Goal: Task Accomplishment & Management: Use online tool/utility

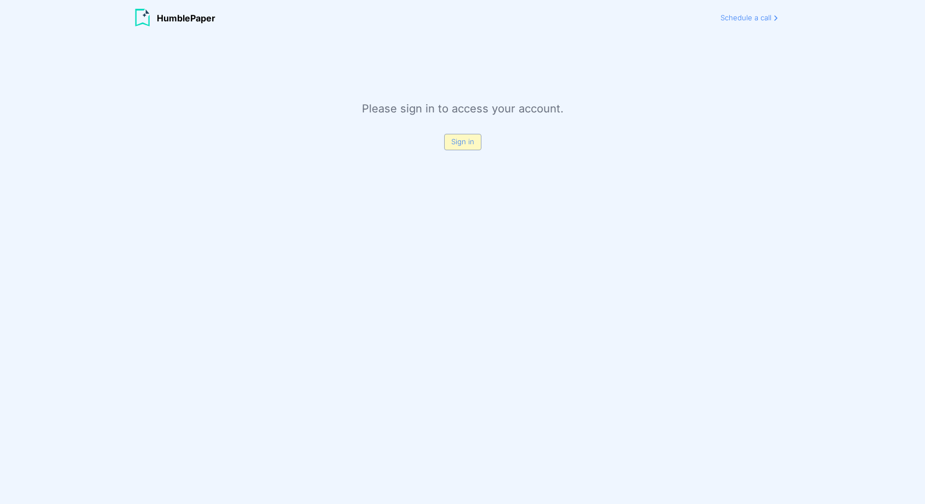
click at [463, 146] on div "Sign in" at bounding box center [462, 142] width 37 height 16
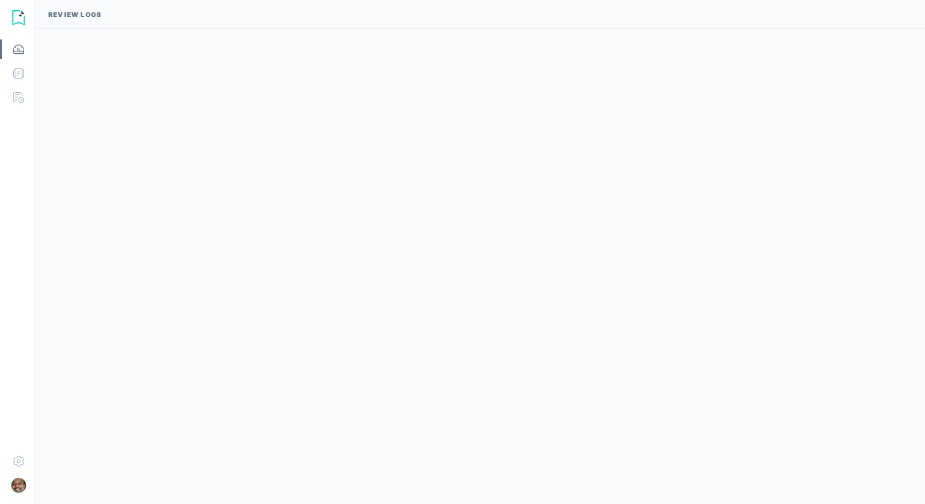
click at [13, 461] on img at bounding box center [18, 461] width 11 height 11
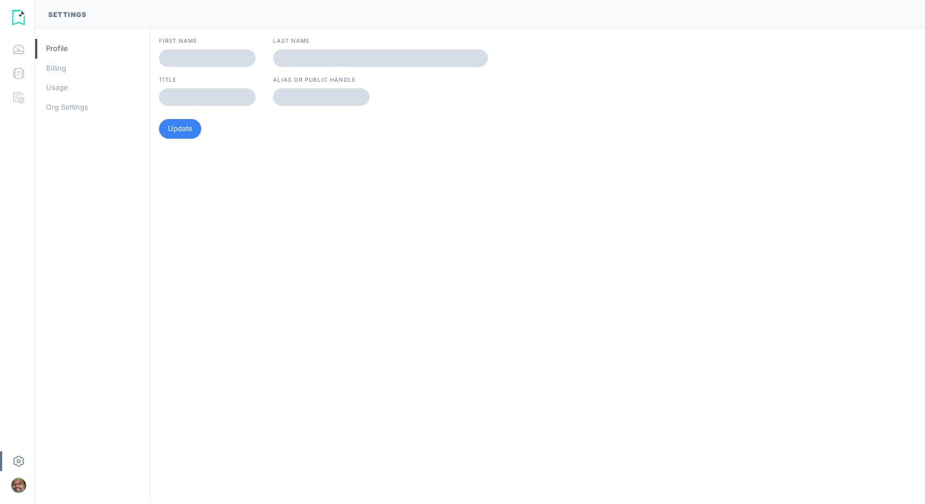
click at [53, 72] on div "Billing" at bounding box center [92, 69] width 115 height 20
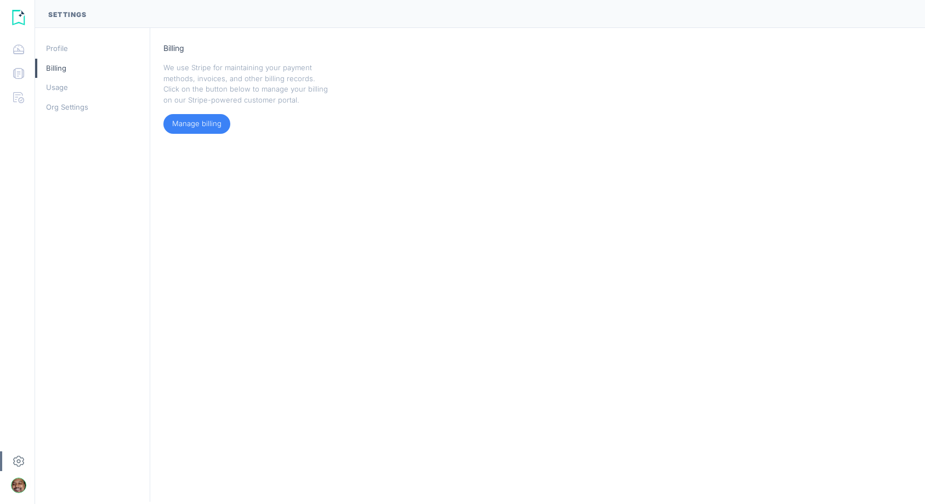
click at [53, 88] on div "Usage" at bounding box center [92, 88] width 115 height 20
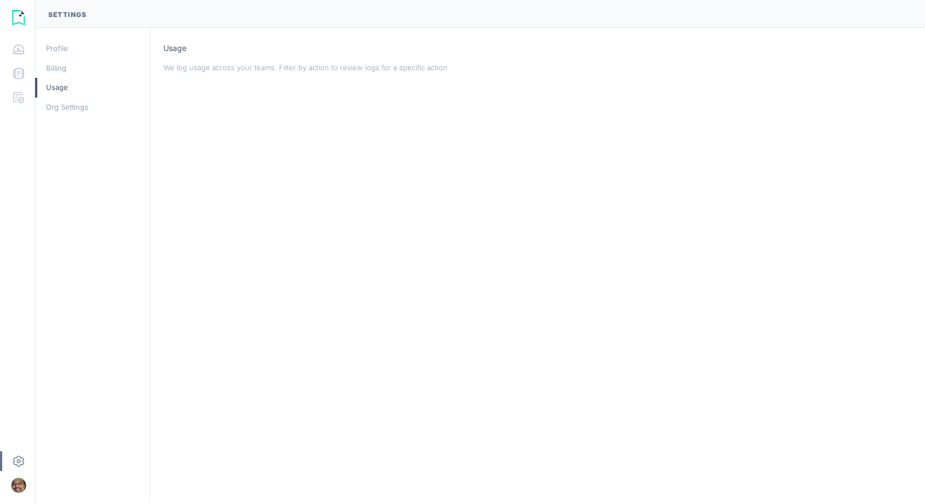
click at [16, 73] on img at bounding box center [18, 73] width 11 height 11
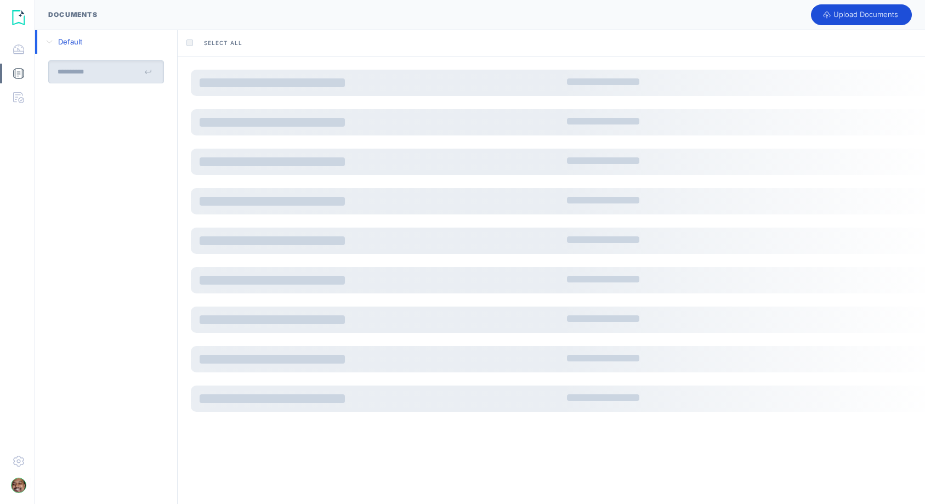
click at [17, 43] on div at bounding box center [17, 49] width 35 height 20
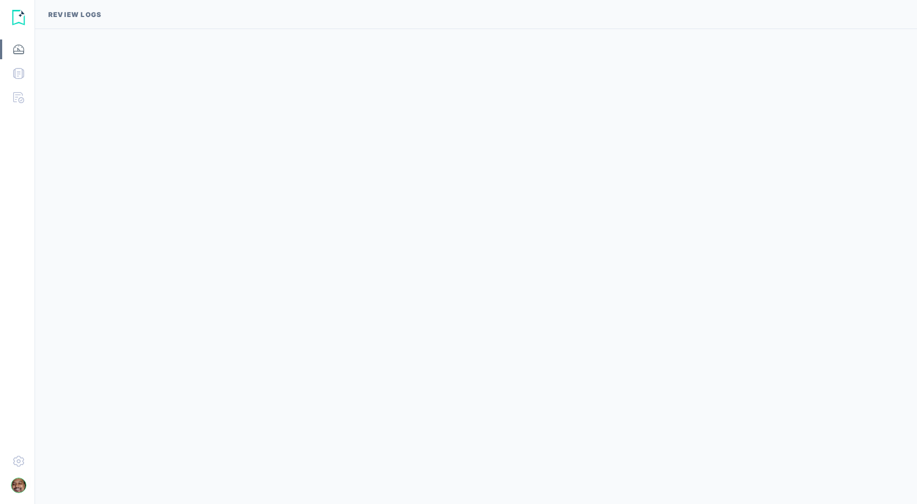
click at [24, 76] on img at bounding box center [18, 73] width 11 height 11
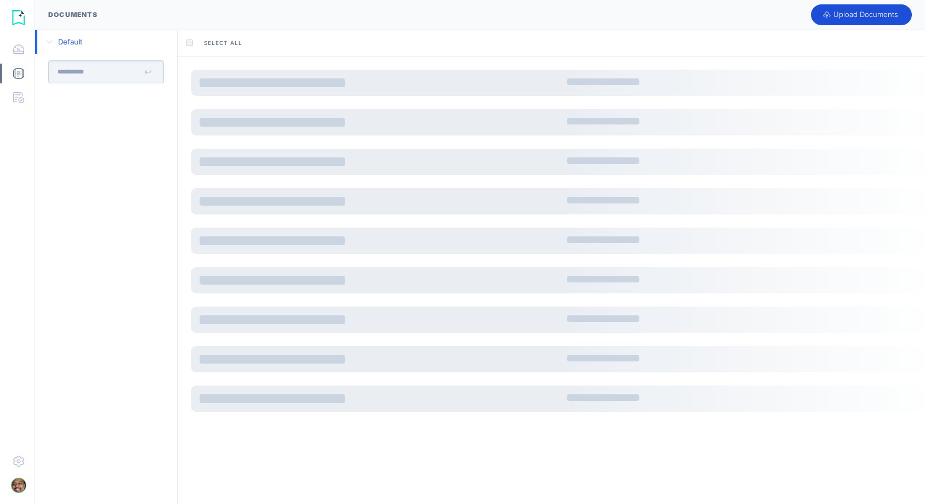
click at [104, 77] on input "text" at bounding box center [96, 72] width 95 height 22
click at [229, 43] on span "Select All" at bounding box center [223, 43] width 38 height 8
click at [864, 5] on div "Upload Documents" at bounding box center [861, 14] width 101 height 21
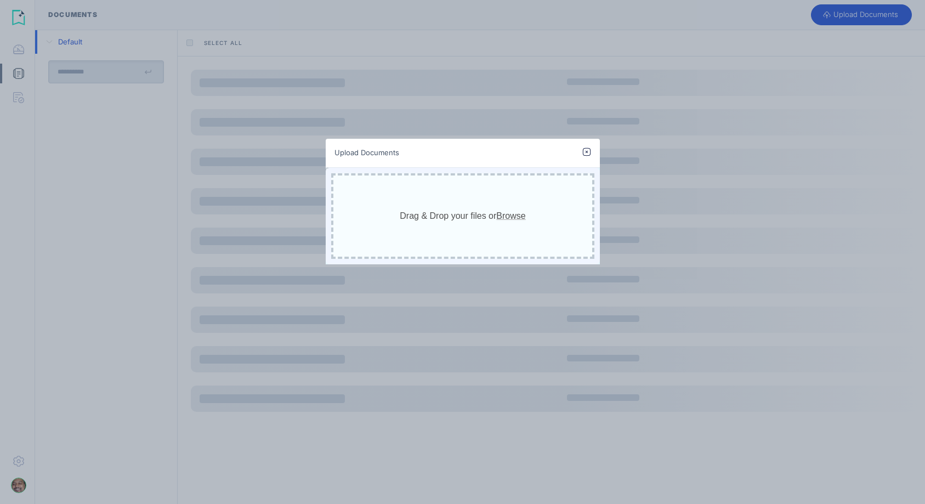
click at [515, 214] on span "Browse" at bounding box center [510, 215] width 29 height 9
click at [515, 171] on input "Drag & Drop your files or Browse" at bounding box center [463, 169] width 274 height 3
type input "**********"
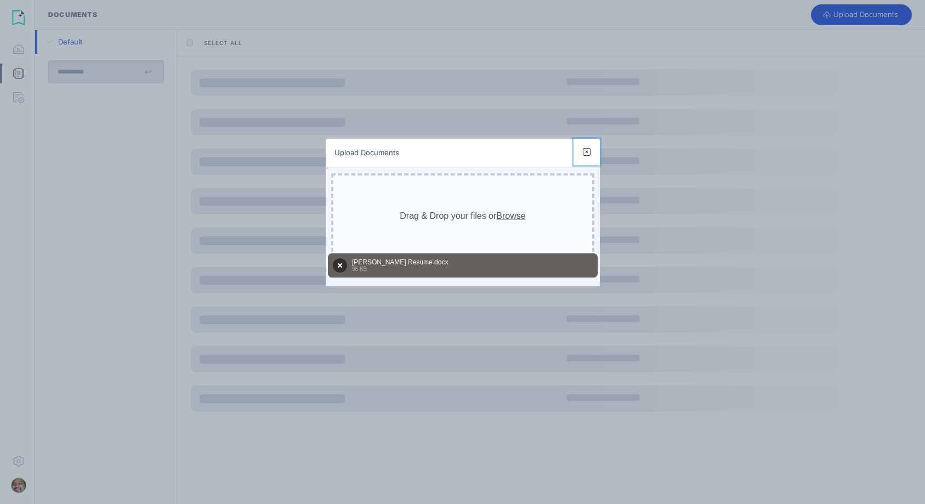
click at [587, 151] on img at bounding box center [587, 152] width 9 height 9
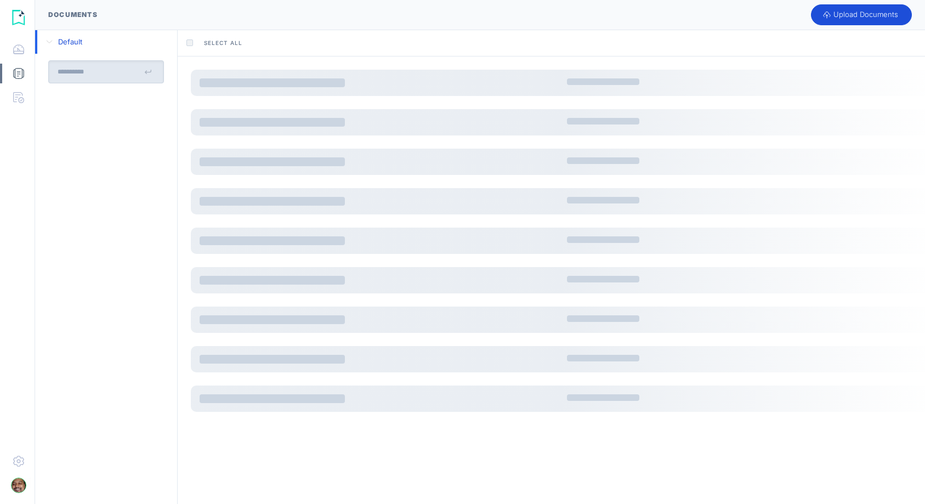
click at [19, 91] on div at bounding box center [17, 98] width 35 height 20
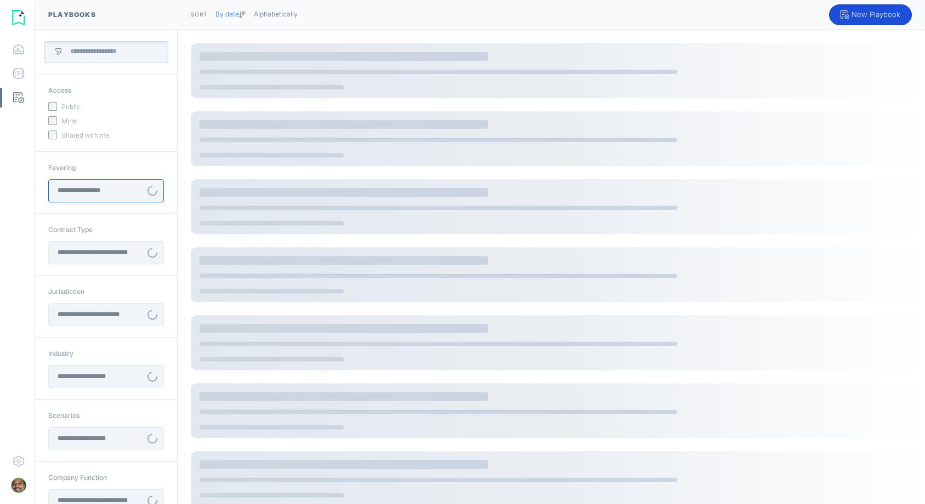
click at [134, 188] on input "text" at bounding box center [100, 191] width 84 height 22
click at [132, 166] on div "Favoring" at bounding box center [106, 168] width 116 height 10
click at [106, 45] on input "text" at bounding box center [111, 51] width 100 height 13
click at [122, 103] on div "Public" at bounding box center [106, 107] width 116 height 10
click at [266, 83] on div at bounding box center [560, 80] width 721 height 20
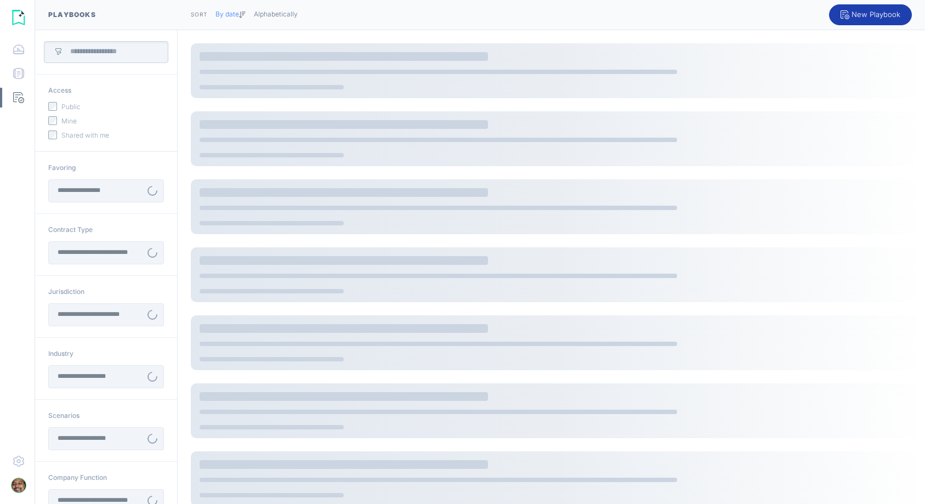
click at [868, 14] on div "New Playbook" at bounding box center [870, 14] width 83 height 21
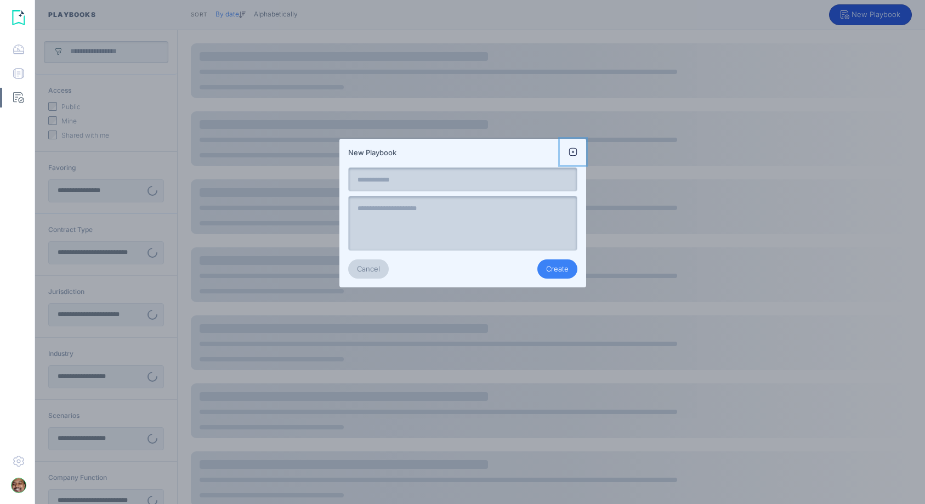
click at [574, 150] on img at bounding box center [573, 152] width 9 height 9
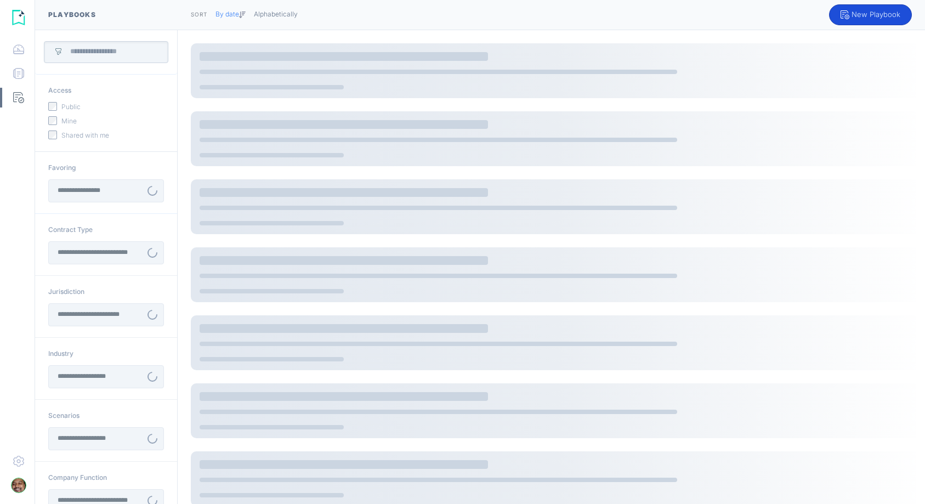
click at [23, 70] on img at bounding box center [18, 73] width 11 height 11
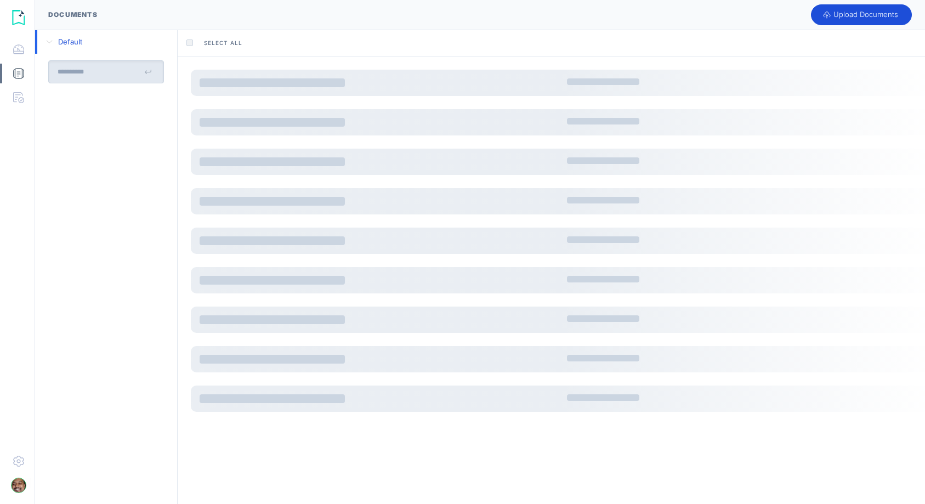
click at [19, 50] on img at bounding box center [18, 49] width 11 height 11
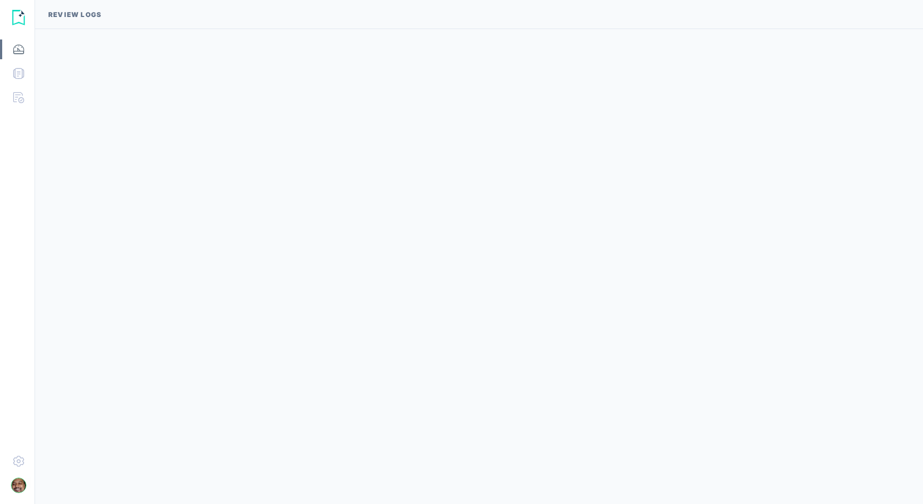
click at [19, 92] on img at bounding box center [18, 97] width 11 height 11
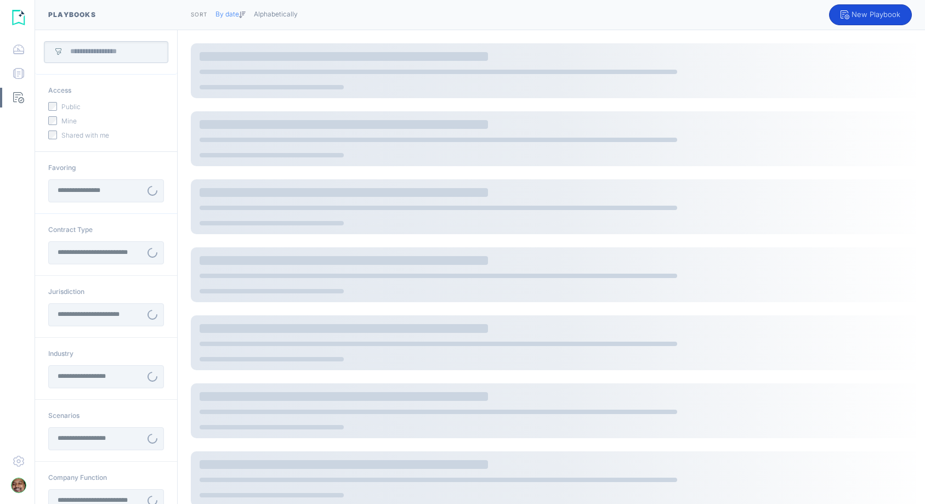
click at [17, 72] on img at bounding box center [18, 73] width 11 height 11
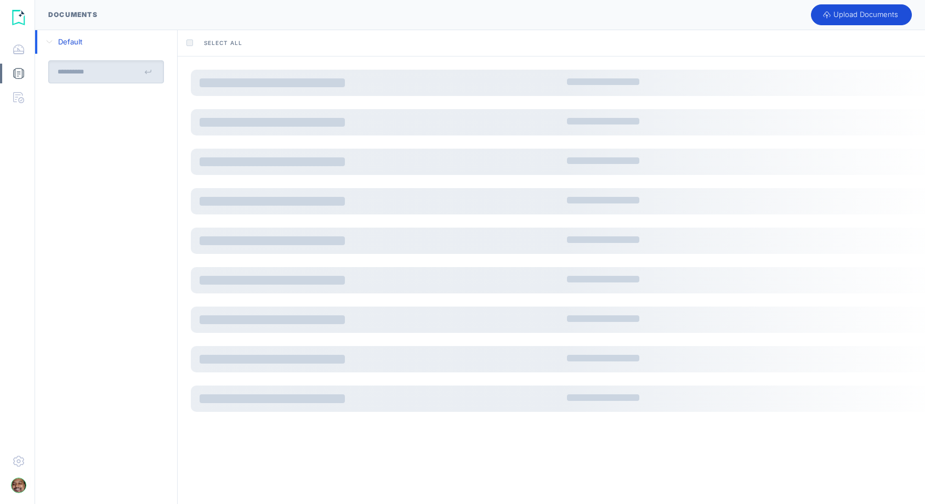
click at [18, 45] on img at bounding box center [18, 49] width 11 height 11
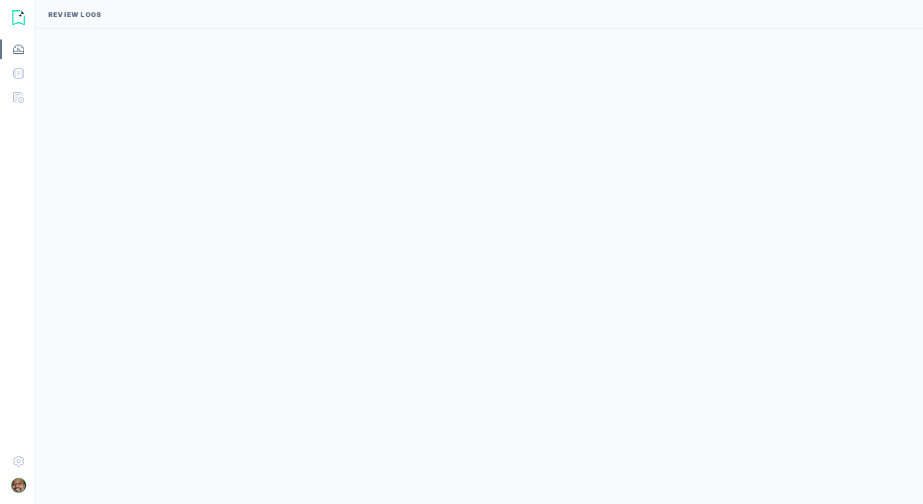
click at [18, 76] on img at bounding box center [18, 73] width 11 height 11
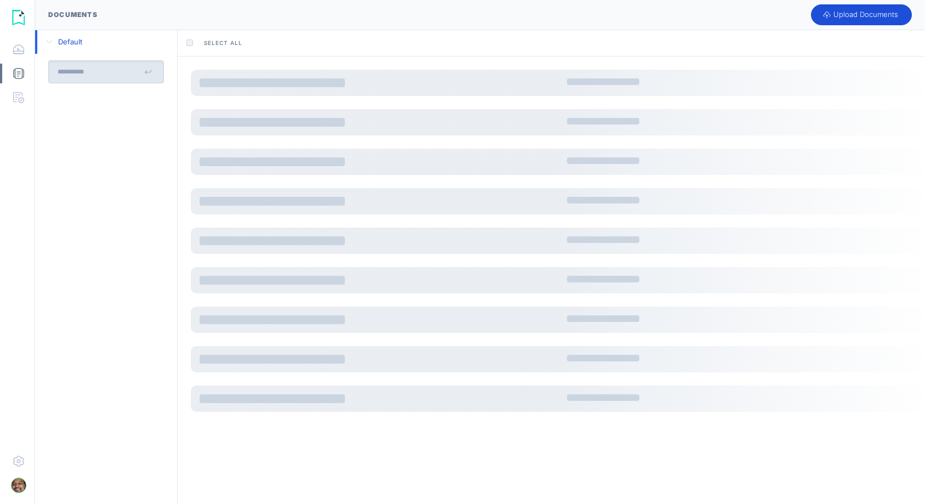
click at [16, 100] on img at bounding box center [18, 97] width 11 height 11
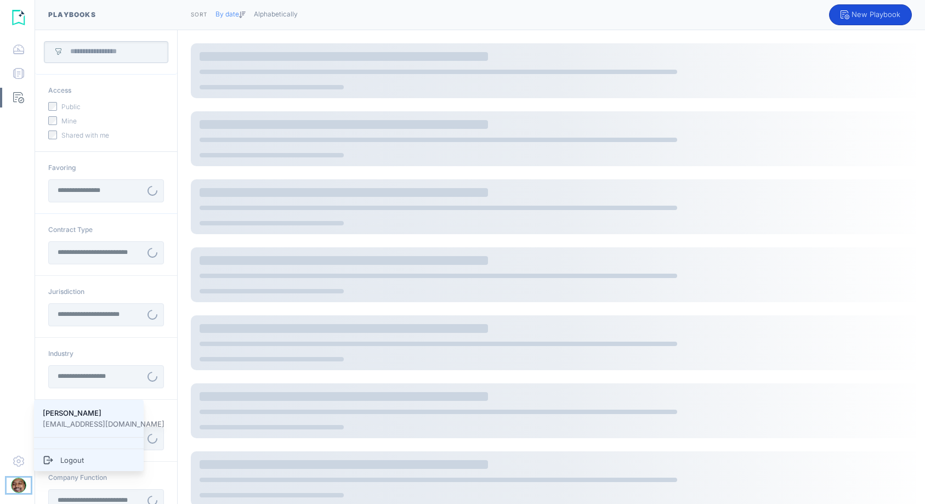
click at [14, 483] on img at bounding box center [18, 485] width 15 height 15
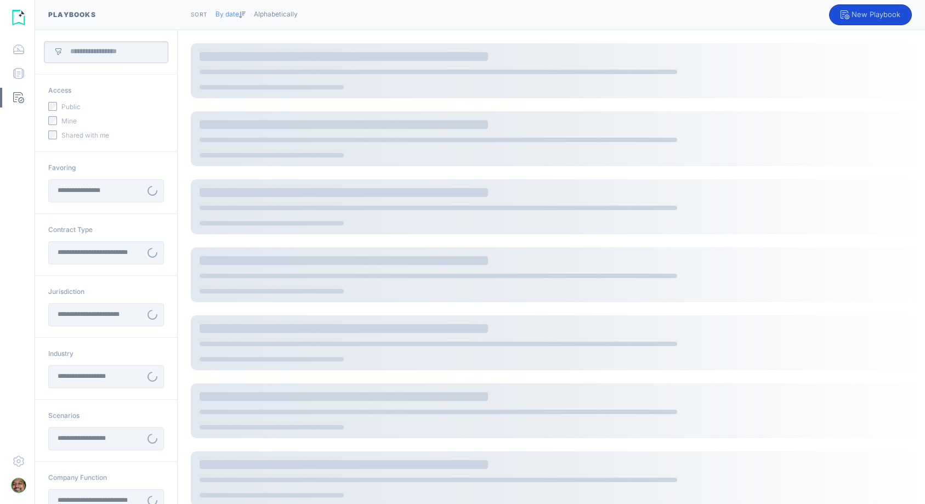
click at [17, 460] on img at bounding box center [18, 461] width 11 height 11
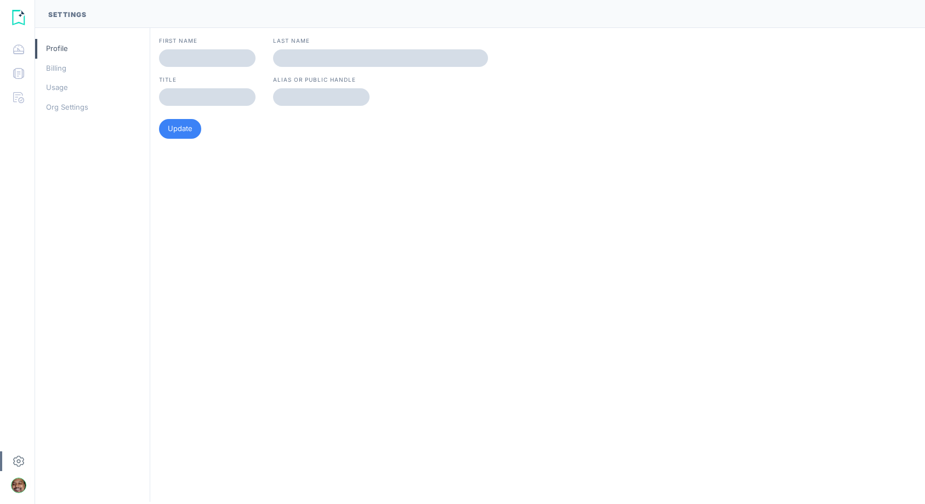
click at [60, 105] on div "Org Settings" at bounding box center [92, 108] width 115 height 20
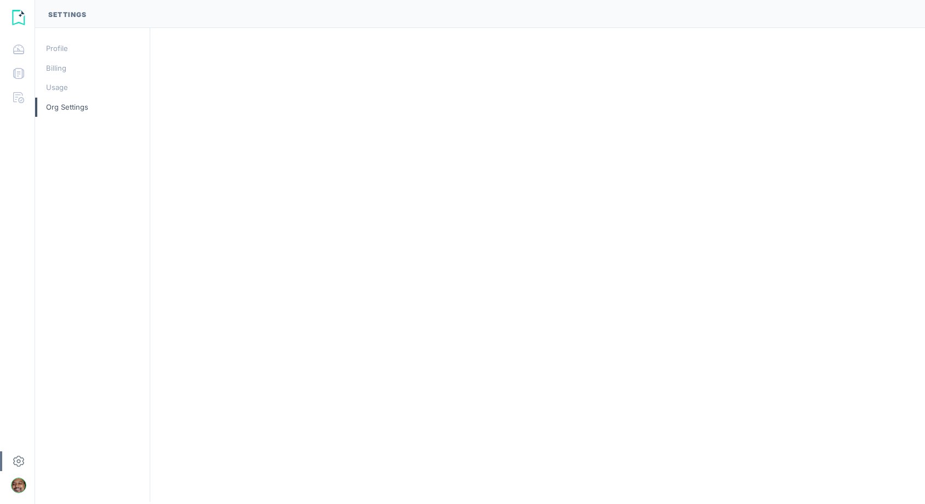
click at [55, 82] on div "Usage" at bounding box center [92, 88] width 115 height 20
click at [59, 71] on div "Billing" at bounding box center [92, 69] width 115 height 20
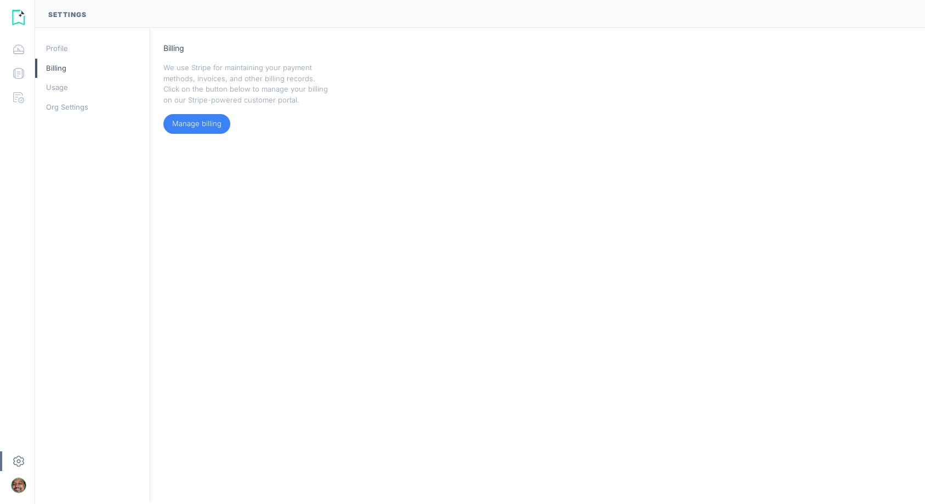
click at [15, 49] on img at bounding box center [18, 49] width 11 height 11
click at [15, 72] on img at bounding box center [18, 73] width 11 height 11
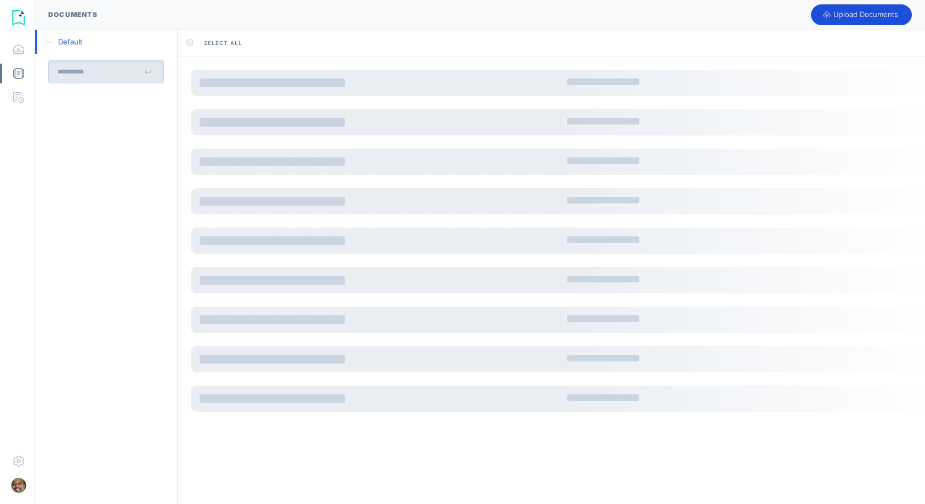
click at [19, 22] on img at bounding box center [18, 17] width 15 height 15
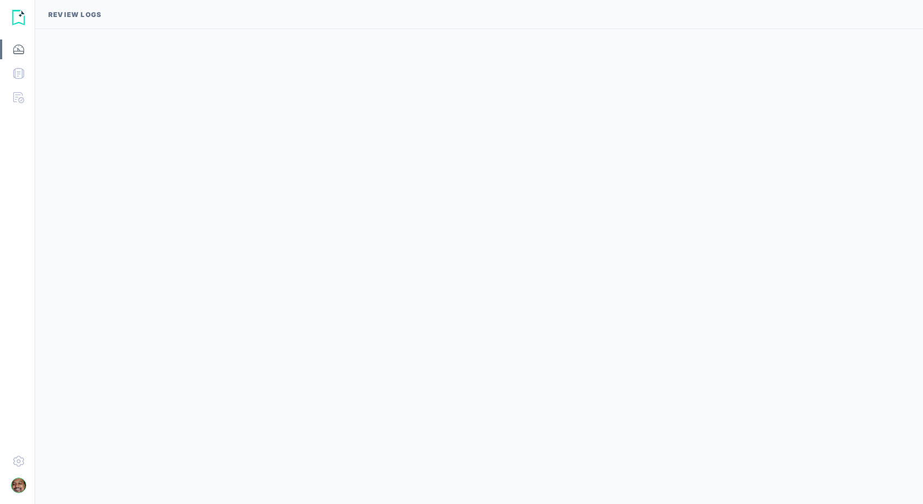
click at [13, 97] on img at bounding box center [18, 97] width 11 height 11
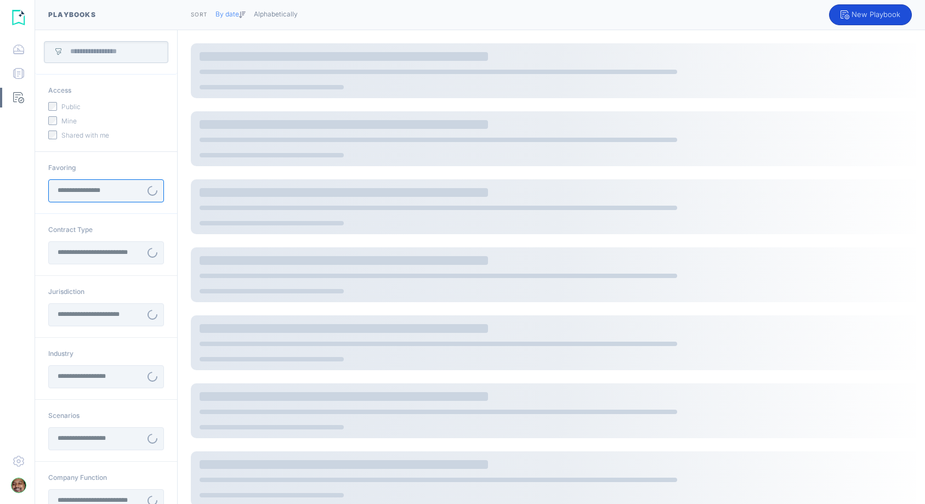
click at [117, 186] on input "text" at bounding box center [100, 191] width 84 height 22
click at [115, 248] on input "text" at bounding box center [100, 253] width 84 height 22
click at [100, 309] on input "text" at bounding box center [100, 315] width 84 height 22
click at [95, 379] on input "text" at bounding box center [100, 377] width 84 height 22
